Goal: Task Accomplishment & Management: Use online tool/utility

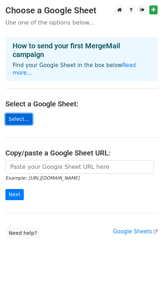
click at [23, 114] on link "Select..." at bounding box center [18, 119] width 27 height 11
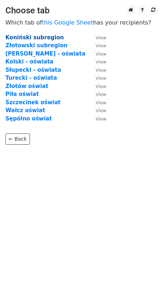
click at [37, 37] on strong "Koniński subregion" at bounding box center [34, 37] width 59 height 7
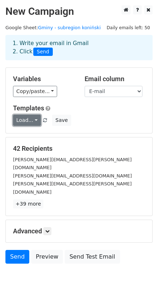
click at [29, 122] on link "Load..." at bounding box center [27, 120] width 28 height 11
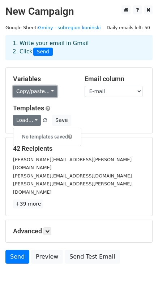
click at [49, 90] on link "Copy/paste..." at bounding box center [35, 91] width 44 height 11
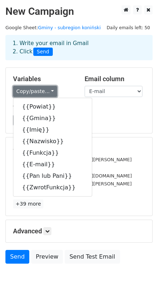
click at [47, 91] on link "Copy/paste..." at bounding box center [35, 91] width 44 height 11
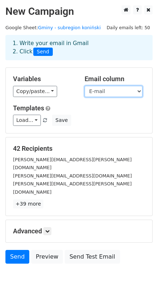
click at [133, 91] on select "Powiat Gmina Imię Nazwisko Funkcja E-mail Pan lub Pani ZwrotFunkcja" at bounding box center [114, 91] width 58 height 11
click at [133, 92] on select "Powiat Gmina Imię Nazwisko Funkcja E-mail Pan lub Pani ZwrotFunkcja" at bounding box center [114, 91] width 58 height 11
click at [46, 228] on h5 "Advanced" at bounding box center [79, 232] width 132 height 8
click at [49, 229] on icon at bounding box center [47, 231] width 4 height 4
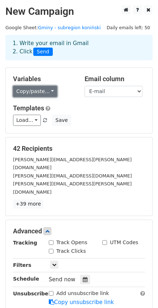
click at [46, 89] on link "Copy/paste..." at bounding box center [35, 91] width 44 height 11
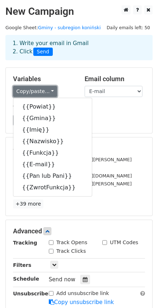
click at [46, 89] on link "Copy/paste..." at bounding box center [35, 91] width 44 height 11
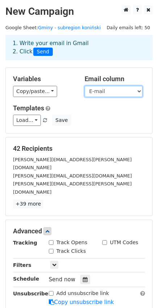
click at [116, 90] on select "Powiat Gmina Imię Nazwisko Funkcja E-mail Pan lub Pani ZwrotFunkcja" at bounding box center [114, 91] width 58 height 11
